Goal: Book appointment/travel/reservation

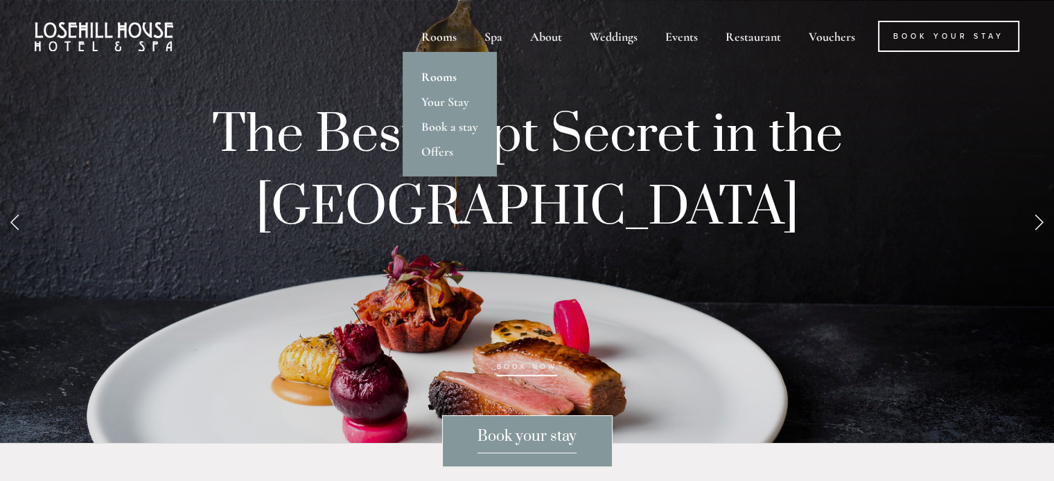
click at [440, 76] on link "Rooms" at bounding box center [450, 76] width 94 height 25
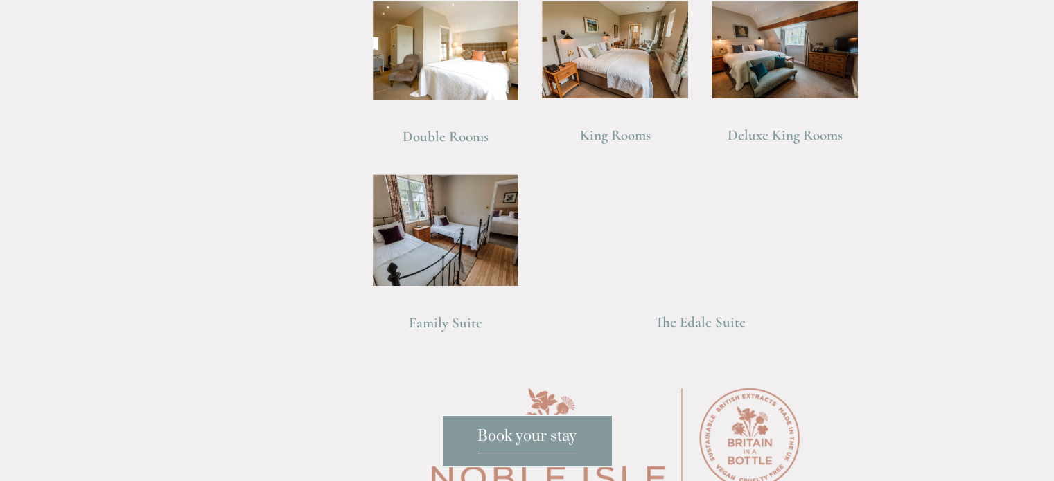
scroll to position [1034, 0]
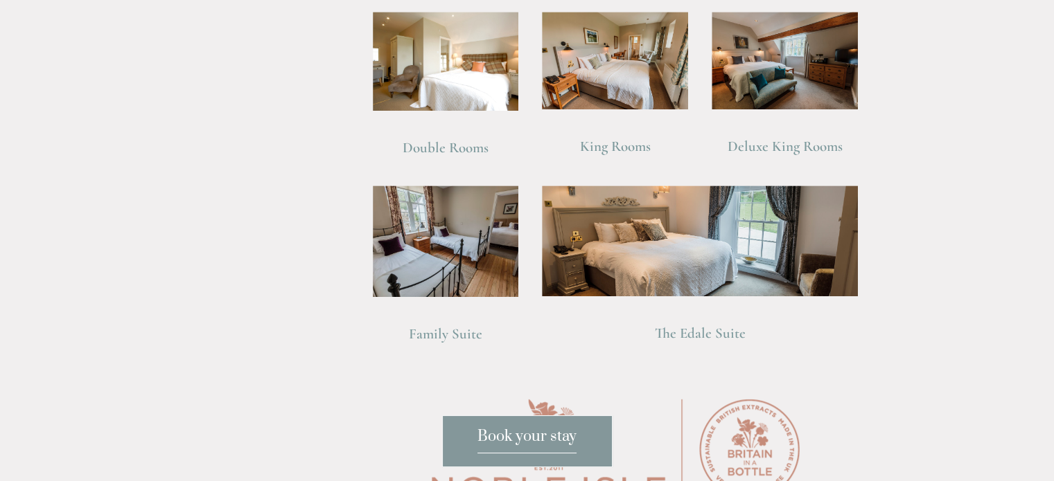
click at [539, 436] on span "Book your stay" at bounding box center [526, 440] width 99 height 26
